Goal: Information Seeking & Learning: Find specific fact

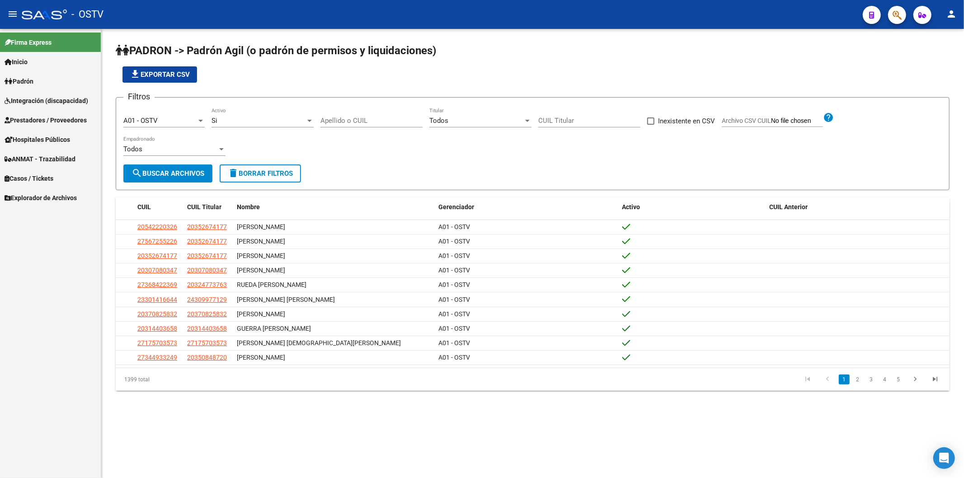
click at [337, 115] on div "Apellido o CUIL" at bounding box center [371, 117] width 102 height 19
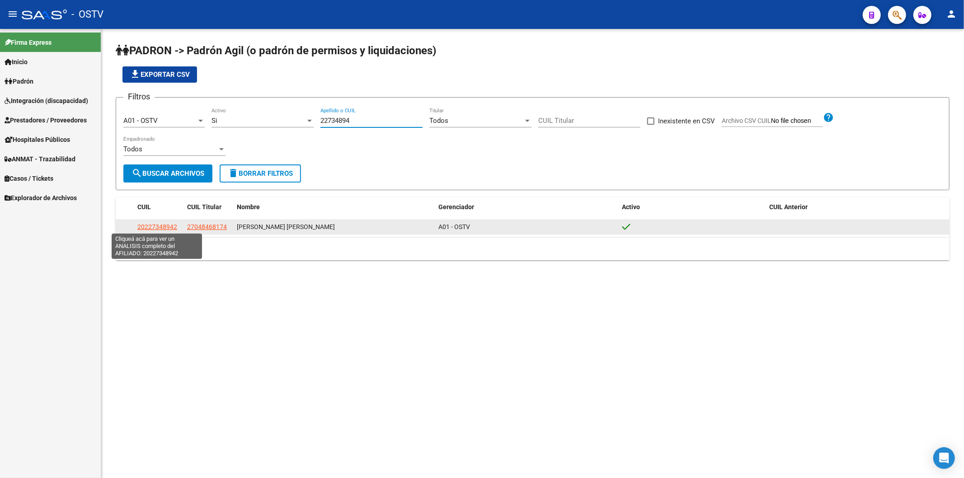
click at [154, 227] on span "20227348942" at bounding box center [157, 226] width 40 height 7
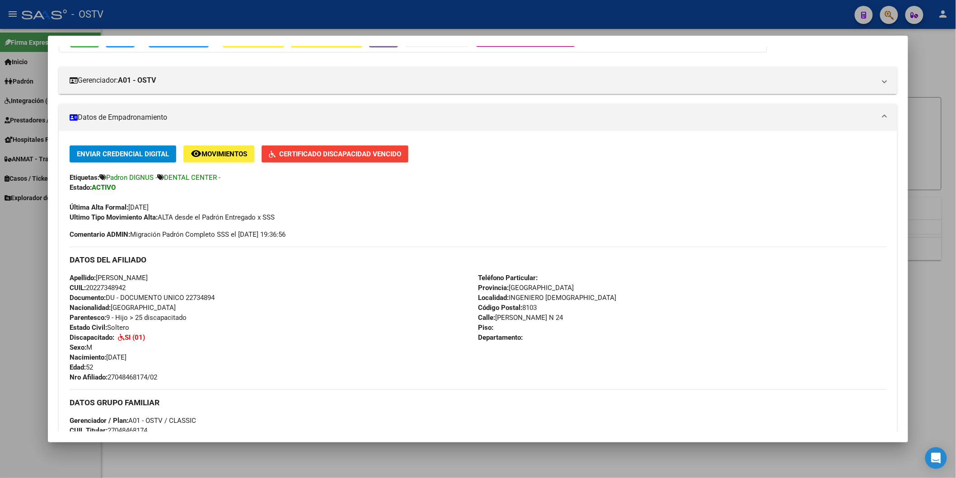
scroll to position [100, 0]
click at [195, 299] on span "Documento: DU - DOCUMENTO UNICO 22734894" at bounding box center [142, 297] width 145 height 8
click at [195, 298] on span "Documento: DU - DOCUMENTO UNICO 22734894" at bounding box center [142, 297] width 145 height 8
drag, startPoint x: 195, startPoint y: 298, endPoint x: 272, endPoint y: 278, distance: 79.4
click at [272, 278] on div "Apellido: [PERSON_NAME]: 20227348942 Documento: DU - DOCUMENTO UNICO 22734894 N…" at bounding box center [274, 326] width 408 height 109
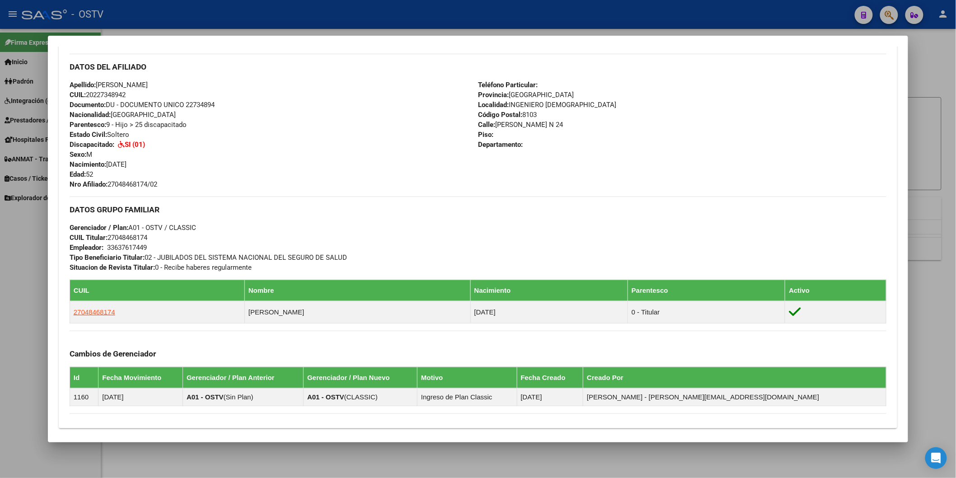
scroll to position [150, 0]
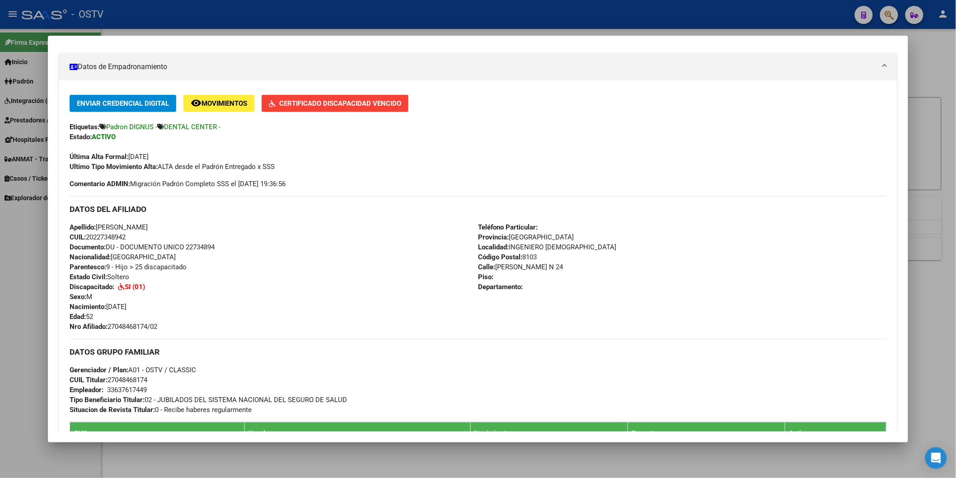
click at [207, 242] on div "Apellido: [PERSON_NAME]: 20227348942 Documento: DU - DOCUMENTO UNICO 22734894 N…" at bounding box center [274, 276] width 408 height 109
click at [204, 244] on span "Documento: DU - DOCUMENTO UNICO 22734894" at bounding box center [142, 247] width 145 height 8
click at [204, 245] on span "Documento: DU - DOCUMENTO UNICO 22734894" at bounding box center [142, 247] width 145 height 8
copy span "22734894"
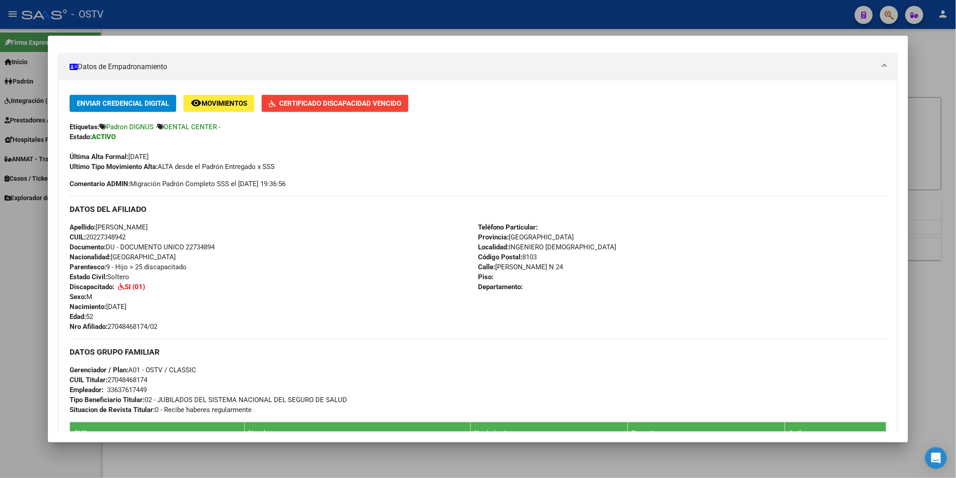
click at [137, 328] on span "Nro Afiliado: 27048468174/02" at bounding box center [114, 327] width 88 height 8
click at [138, 328] on span "Nro Afiliado: 27048468174/02" at bounding box center [114, 327] width 88 height 8
copy span "27048468174"
click at [587, 328] on div "Teléfono Particular: Provincia: [GEOGRAPHIC_DATA] Localidad: INGENIERO [PERSON_…" at bounding box center [682, 276] width 408 height 109
click at [660, 141] on div "Enviar Credencial Digital remove_red_eye Movimientos Certificado Discapacidad V…" at bounding box center [478, 133] width 817 height 76
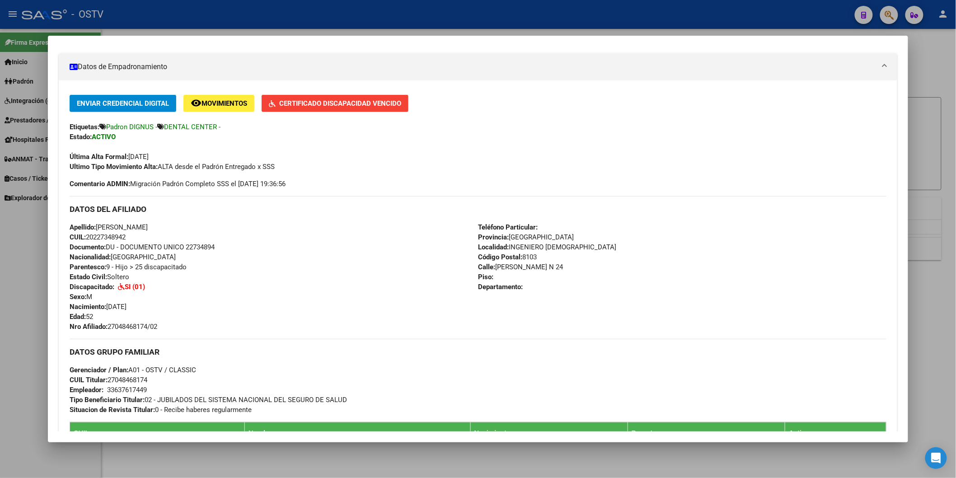
click at [775, 295] on div "Teléfono Particular: Provincia: [GEOGRAPHIC_DATA] Localidad: INGENIERO [PERSON_…" at bounding box center [682, 276] width 408 height 109
click at [220, 9] on div at bounding box center [478, 239] width 956 height 478
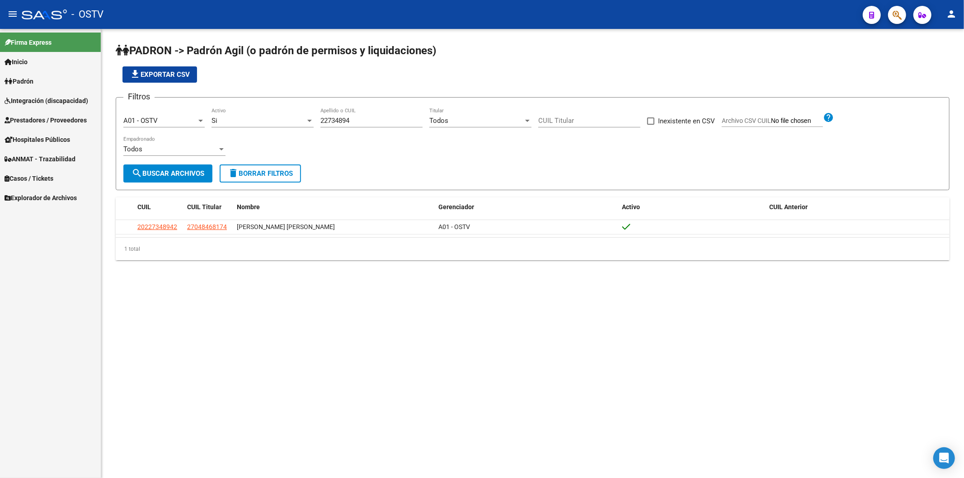
drag, startPoint x: 376, startPoint y: 121, endPoint x: 261, endPoint y: 119, distance: 115.2
click at [268, 120] on div "Filtros A01 - OSTV Seleccionar Gerenciador Si Activo 22734894 Apellido o CUIL T…" at bounding box center [532, 135] width 818 height 60
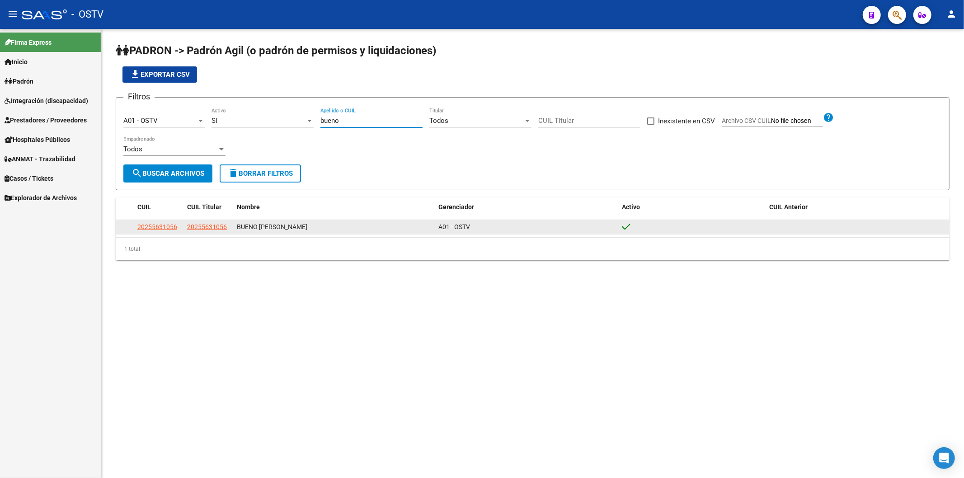
type input "bueno"
click at [168, 228] on span "20255631056" at bounding box center [157, 226] width 40 height 7
type textarea "20255631056"
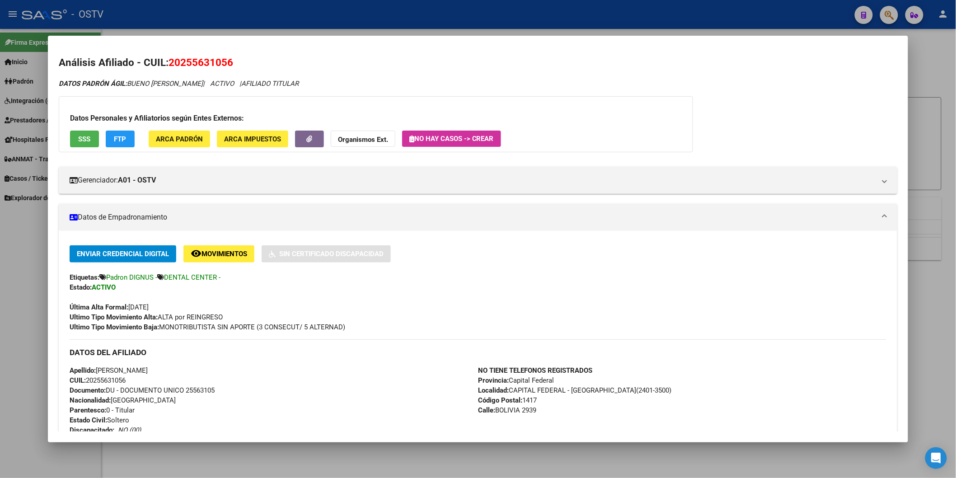
click at [294, 21] on div at bounding box center [478, 239] width 956 height 478
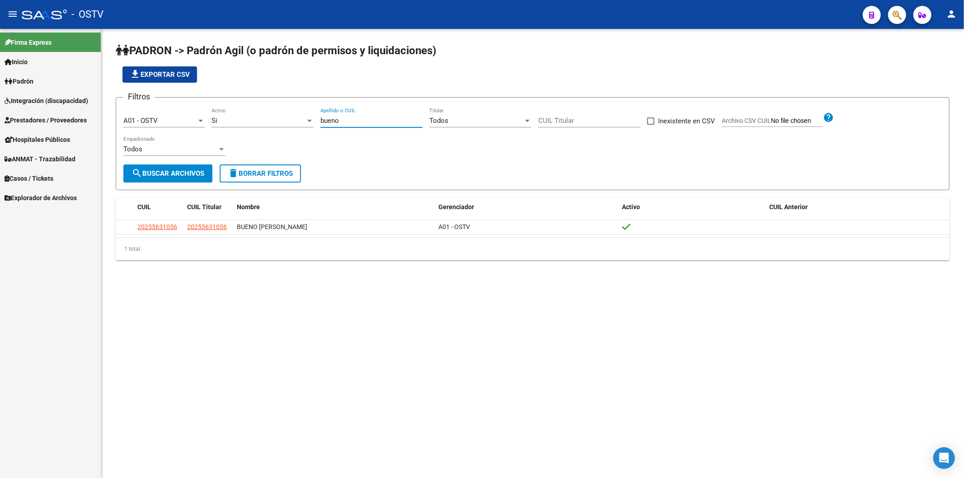
drag, startPoint x: 343, startPoint y: 117, endPoint x: 294, endPoint y: 117, distance: 49.7
click at [295, 117] on div "Filtros A01 - OSTV Seleccionar Gerenciador Si Activo bueno Apellido o CUIL Todo…" at bounding box center [532, 135] width 818 height 60
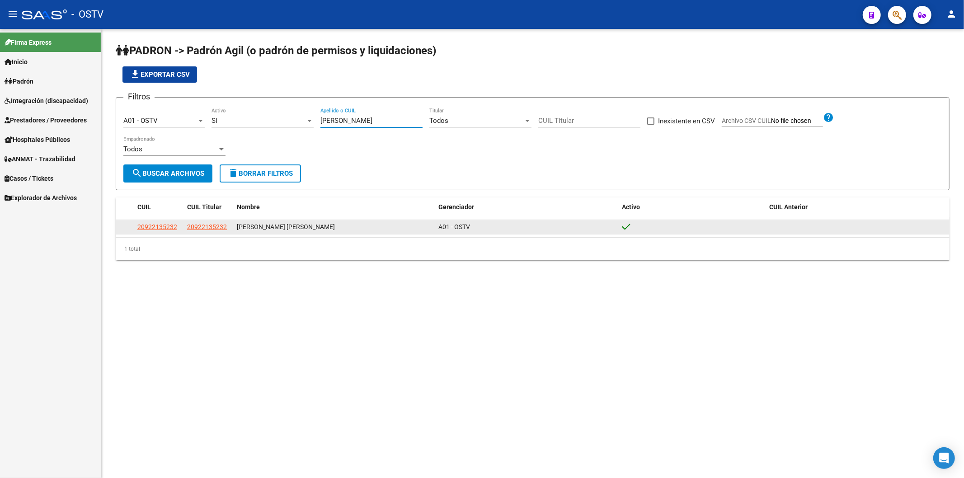
type input "[PERSON_NAME]"
click at [164, 232] on datatable-body-cell "20922135232" at bounding box center [159, 227] width 50 height 14
click at [164, 229] on span "20922135232" at bounding box center [157, 226] width 40 height 7
type textarea "20922135232"
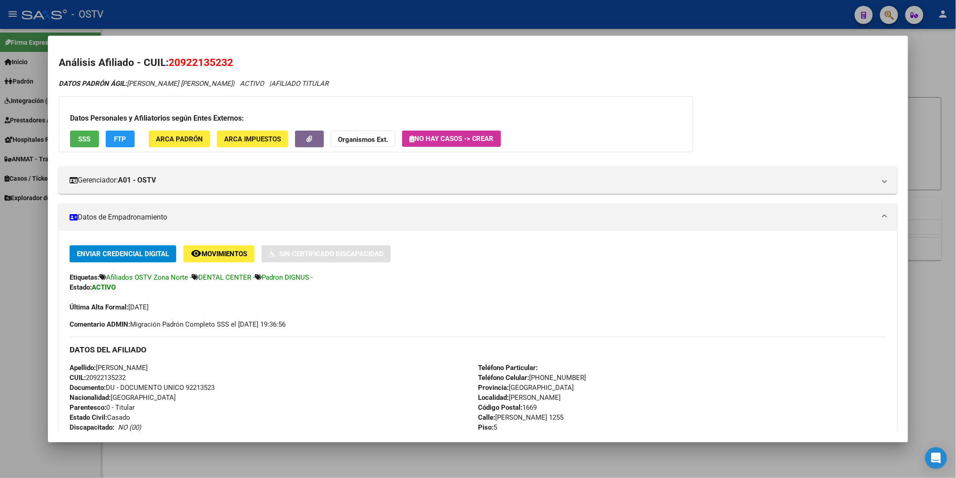
scroll to position [100, 0]
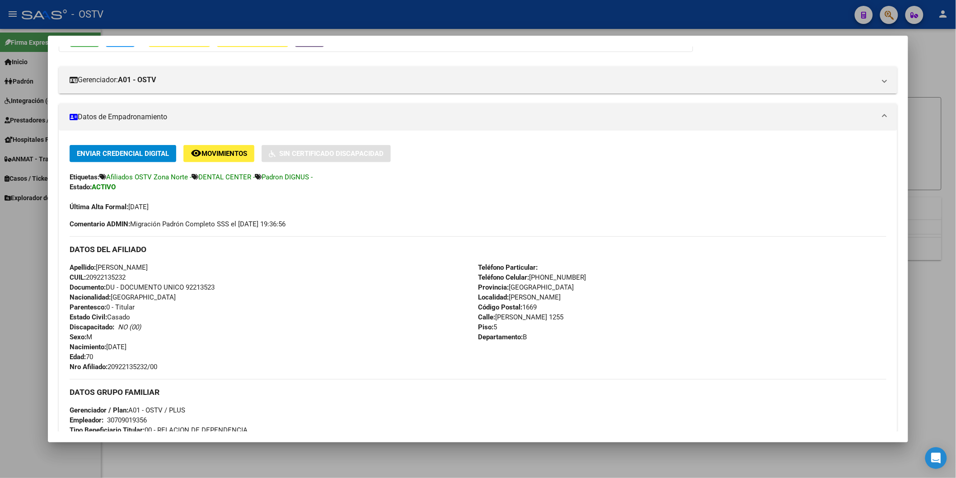
drag, startPoint x: 106, startPoint y: 367, endPoint x: 160, endPoint y: 370, distance: 54.3
click at [160, 370] on div "Apellido: [PERSON_NAME] CUIL: 20922135232 Documento: DU - DOCUMENTO UNICO 92213…" at bounding box center [274, 316] width 408 height 109
copy span "20922135232/00"
click at [240, 22] on div at bounding box center [478, 239] width 956 height 478
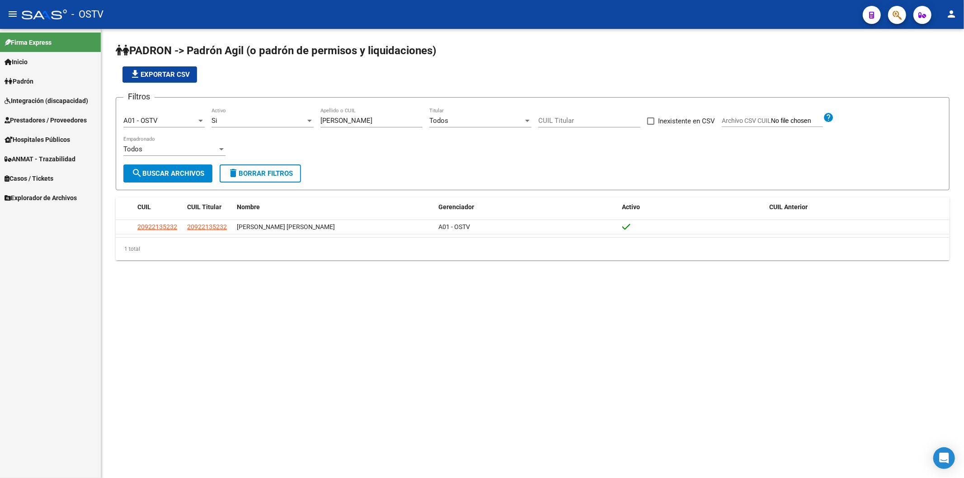
drag, startPoint x: 347, startPoint y: 124, endPoint x: 202, endPoint y: 104, distance: 146.4
click at [202, 104] on form "Filtros A01 - OSTV Seleccionar Gerenciador Si Activo [PERSON_NAME] Apellido o C…" at bounding box center [532, 143] width 833 height 93
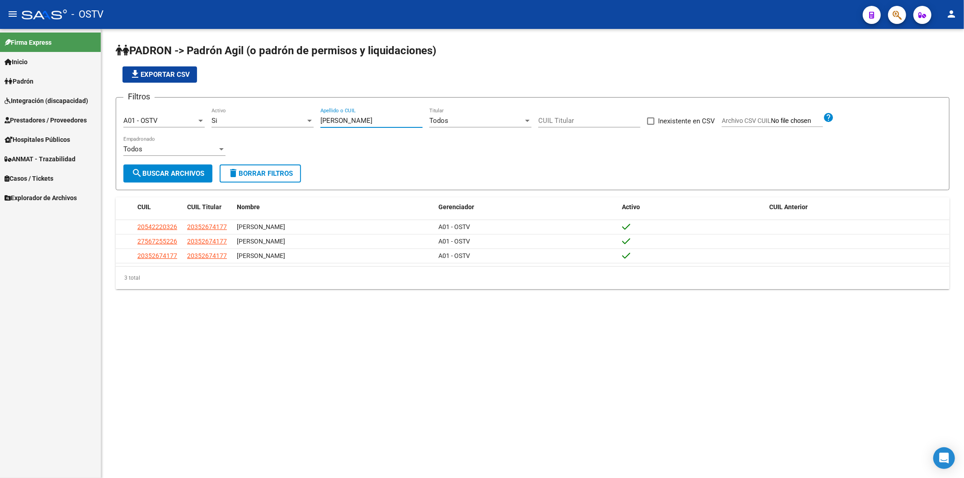
type input "[PERSON_NAME]"
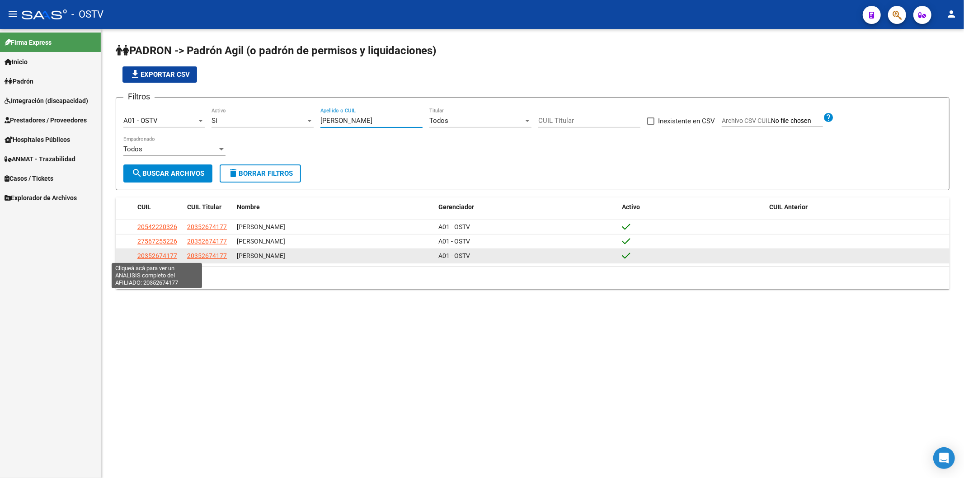
click at [173, 254] on span "20352674177" at bounding box center [157, 255] width 40 height 7
type textarea "20352674177"
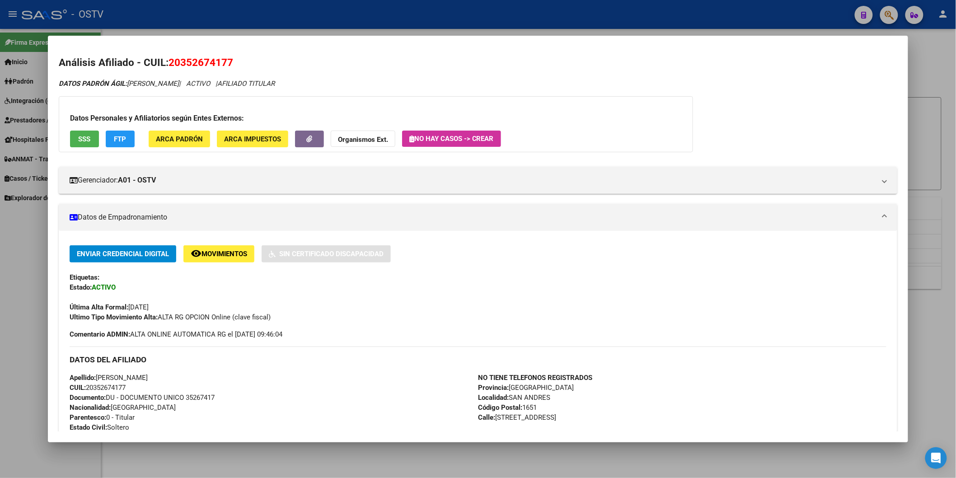
scroll to position [201, 0]
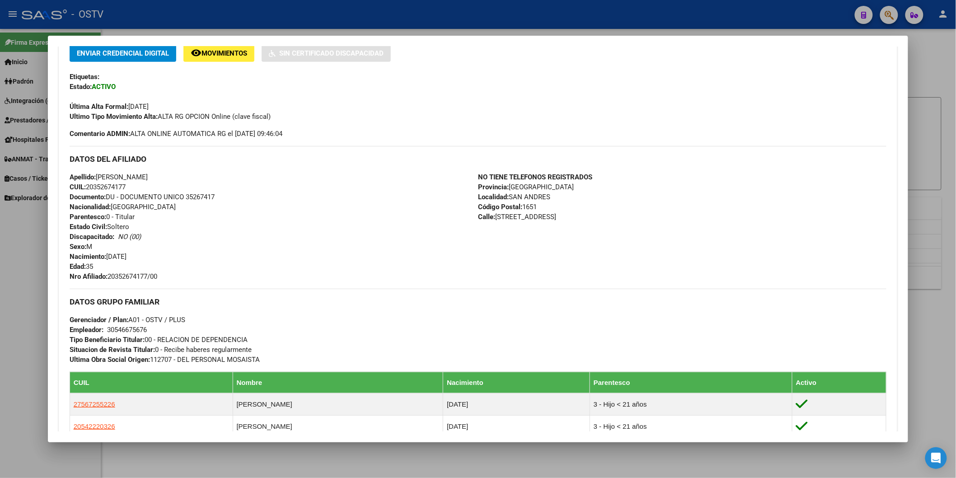
drag, startPoint x: 107, startPoint y: 274, endPoint x: 163, endPoint y: 274, distance: 56.5
click at [163, 274] on div "Apellido: [PERSON_NAME] CUIL: 20352674177 Documento: DU - DOCUMENTO UNICO 35267…" at bounding box center [274, 226] width 408 height 109
copy span "20352674177/00"
click at [245, 255] on div "Apellido: [PERSON_NAME] CUIL: 20352674177 Documento: DU - DOCUMENTO UNICO 35267…" at bounding box center [274, 226] width 408 height 109
click at [205, 195] on span "Documento: DU - DOCUMENTO UNICO 35267417" at bounding box center [142, 197] width 145 height 8
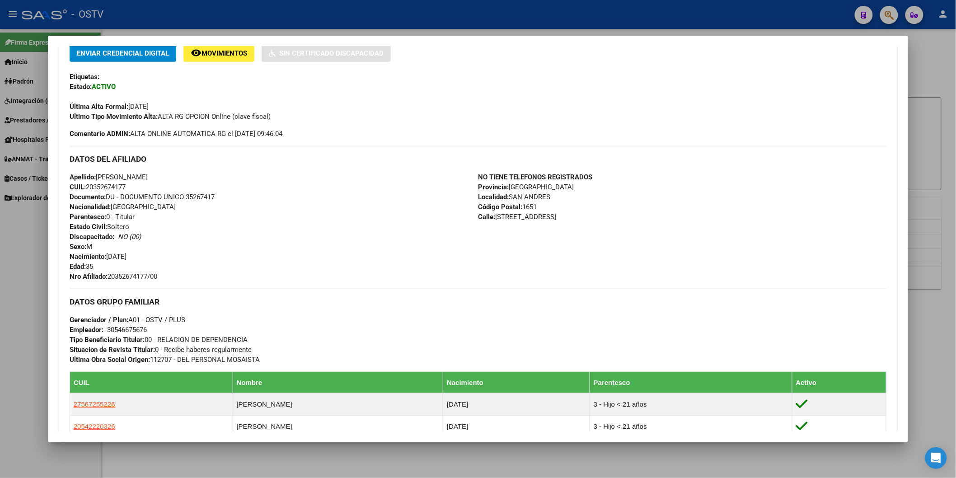
click at [205, 195] on span "Documento: DU - DOCUMENTO UNICO 35267417" at bounding box center [142, 197] width 145 height 8
copy span "35267417"
click at [182, 5] on div at bounding box center [478, 239] width 956 height 478
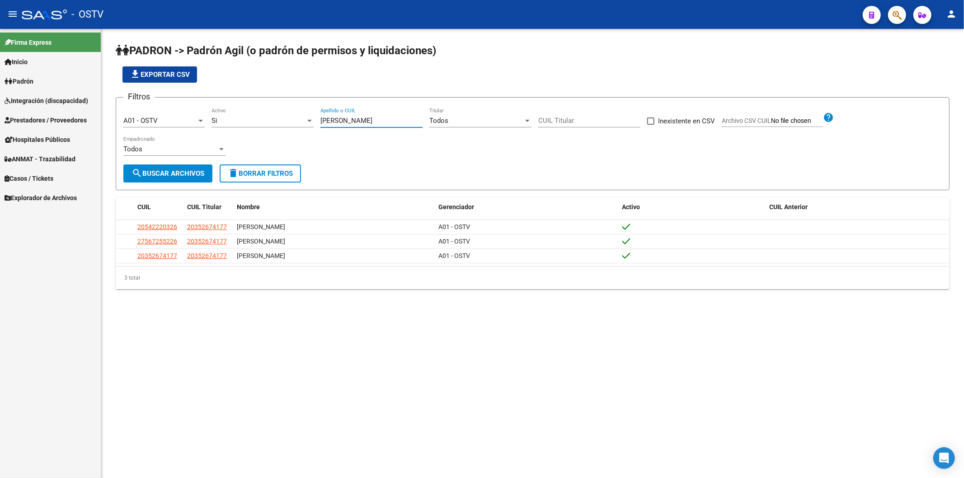
drag, startPoint x: 357, startPoint y: 119, endPoint x: 274, endPoint y: 113, distance: 82.9
click at [290, 117] on div "Filtros A01 - OSTV Seleccionar Gerenciador Si Activo [PERSON_NAME] Apellido o C…" at bounding box center [532, 135] width 818 height 60
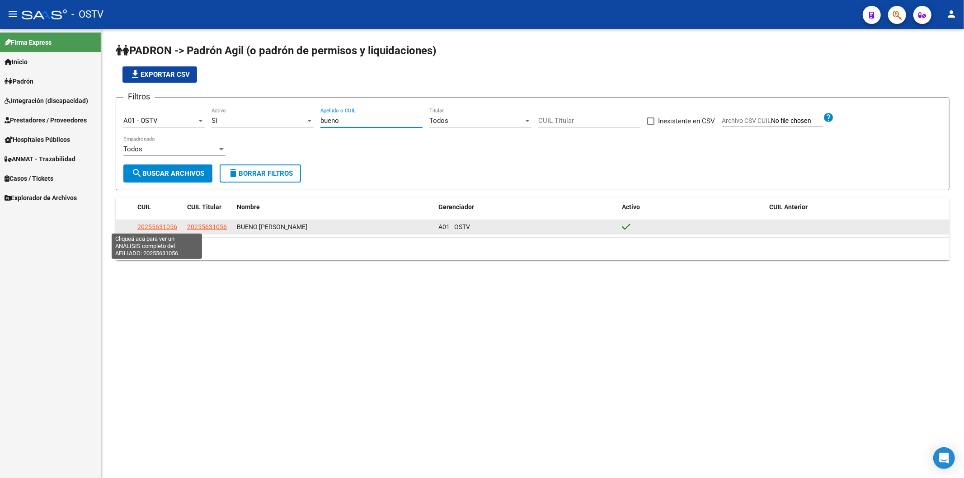
type input "bueno"
click at [166, 227] on span "20255631056" at bounding box center [157, 226] width 40 height 7
type textarea "20255631056"
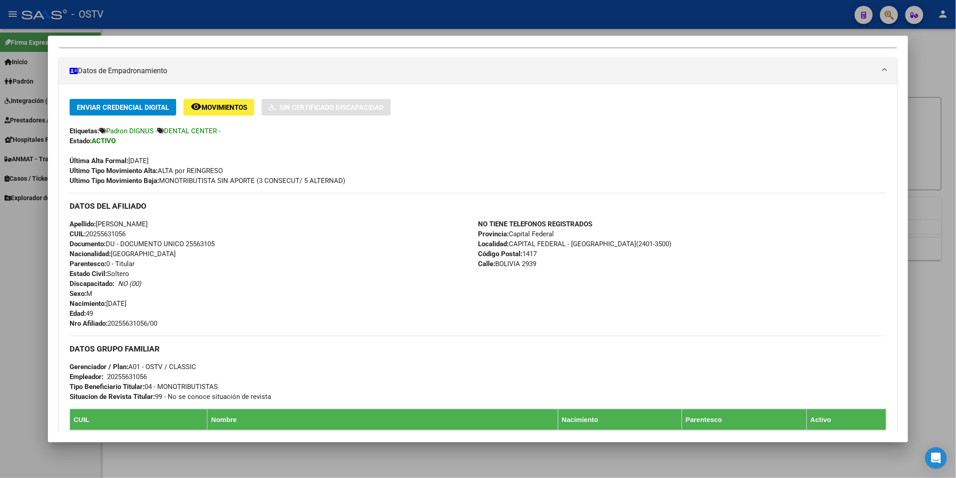
scroll to position [150, 0]
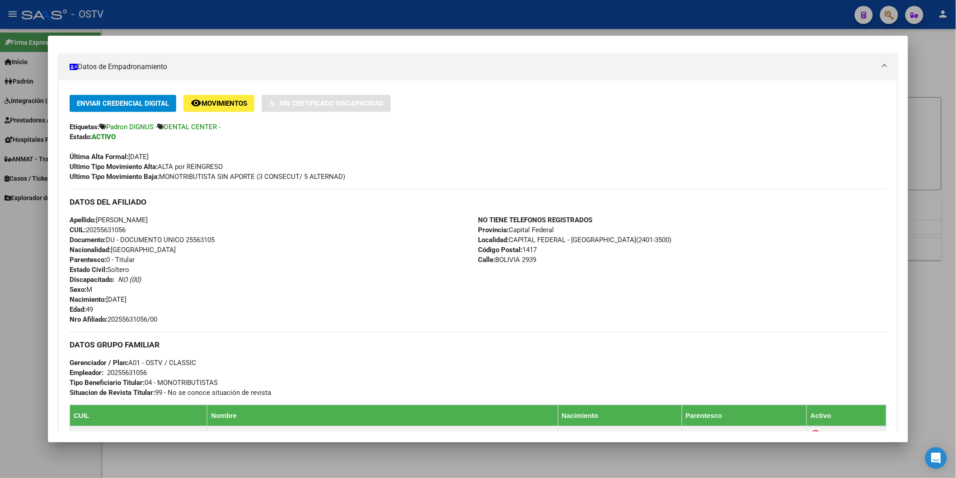
drag, startPoint x: 106, startPoint y: 318, endPoint x: 197, endPoint y: 320, distance: 90.8
click at [197, 320] on div "Apellido: [PERSON_NAME]: 20255631056 Documento: DU - DOCUMENTO UNICO 25563105 N…" at bounding box center [274, 269] width 408 height 109
copy span "20255631056/00"
